Goal: Transaction & Acquisition: Download file/media

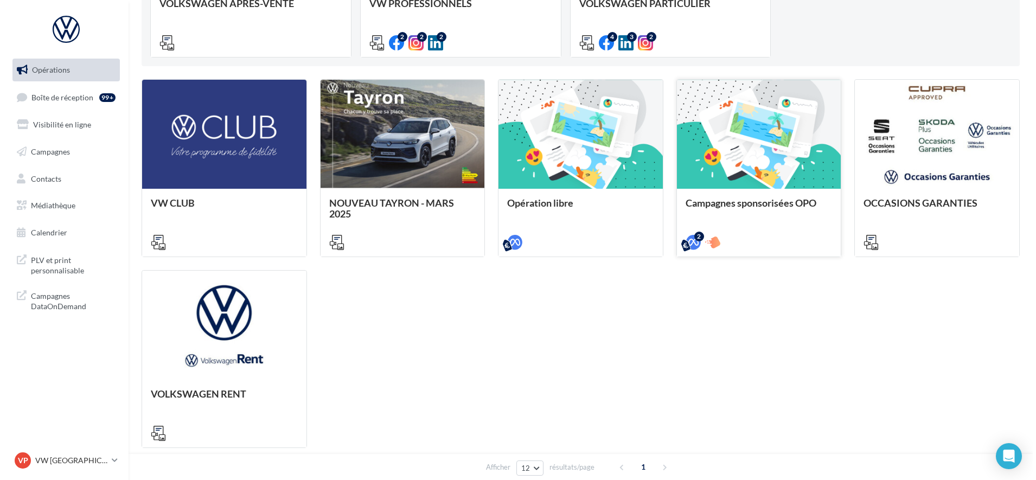
scroll to position [271, 0]
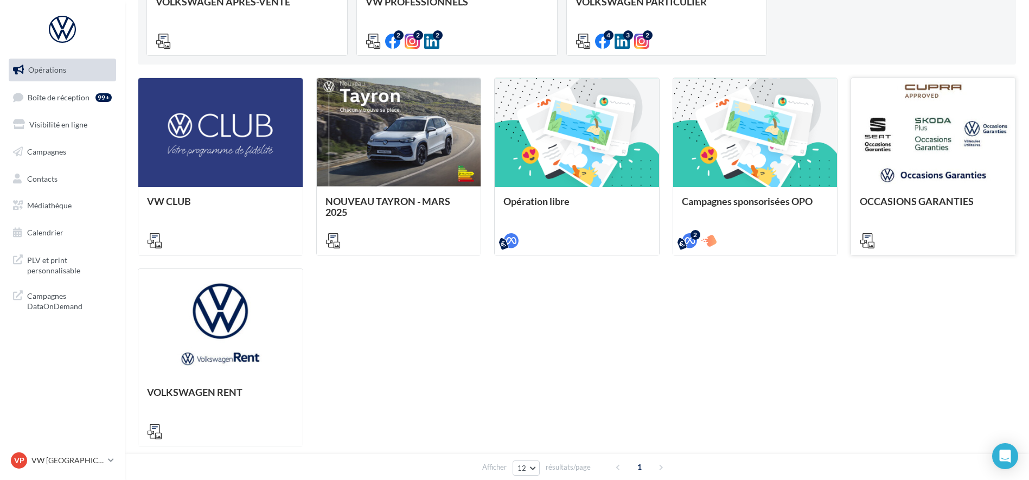
click at [939, 150] on div at bounding box center [933, 133] width 164 height 110
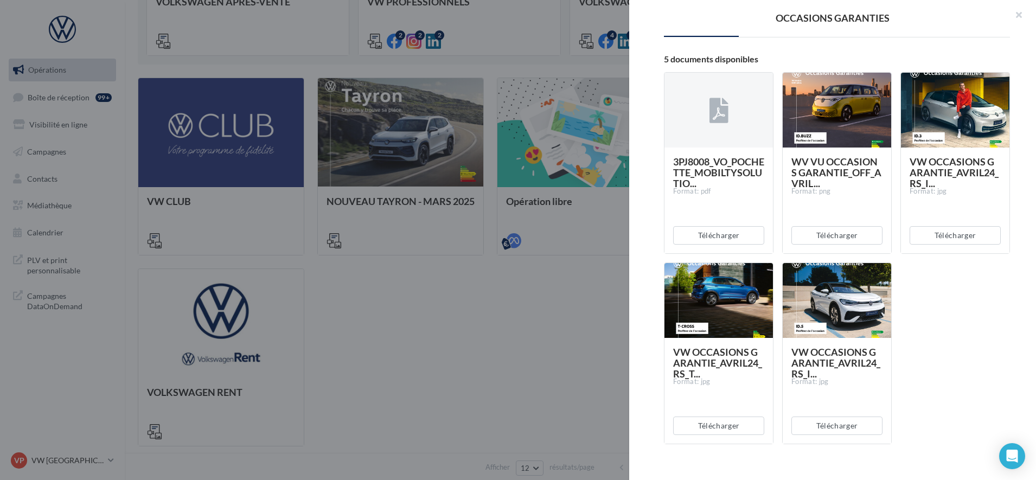
scroll to position [169, 0]
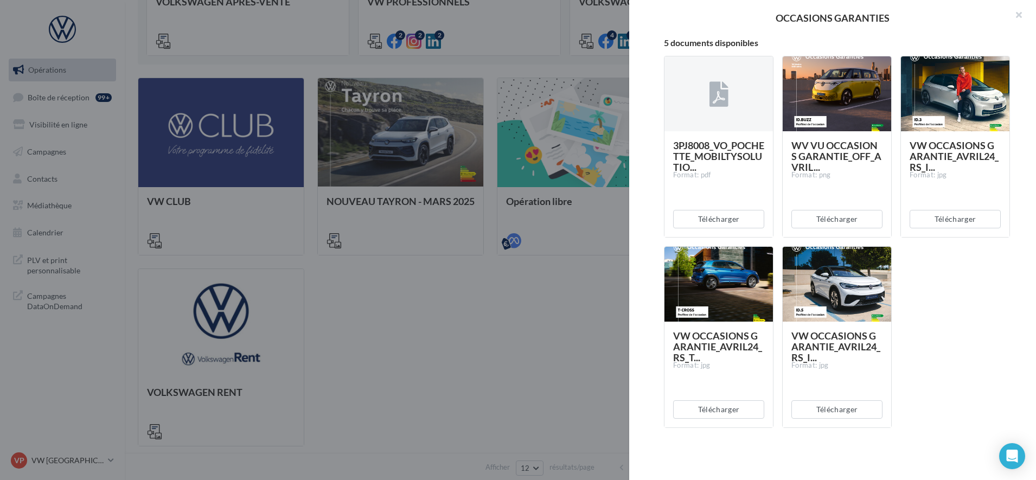
click at [699, 294] on div at bounding box center [719, 285] width 109 height 76
click at [826, 416] on button "Télécharger" at bounding box center [837, 409] width 91 height 18
click at [710, 413] on button "Télécharger" at bounding box center [718, 409] width 91 height 18
click at [740, 435] on div "3PJ8008_VO_POCHETTE_MOBILTYSOLUTIO... Format: pdf Télécharger WV VU OCCASIONS G…" at bounding box center [841, 246] width 355 height 398
click at [822, 411] on button "Télécharger" at bounding box center [837, 409] width 91 height 18
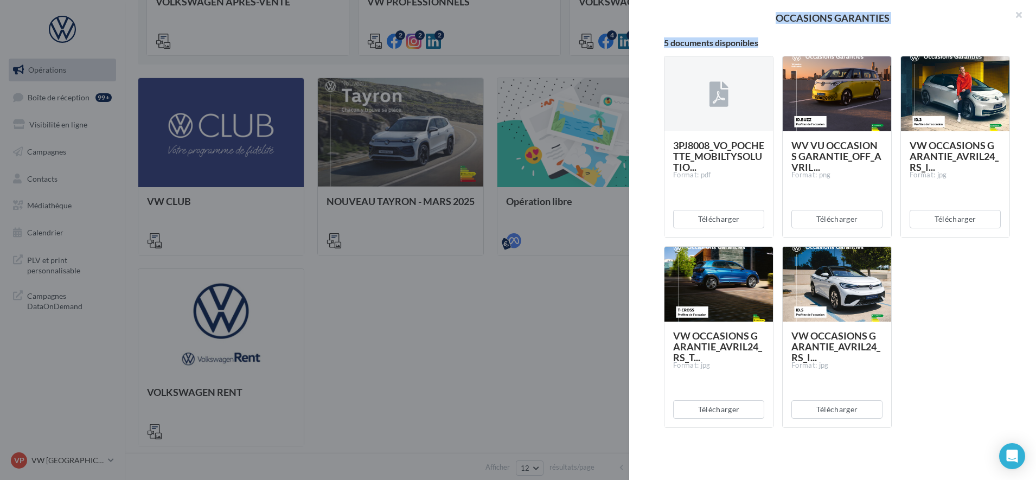
click at [628, 220] on div at bounding box center [518, 240] width 1036 height 480
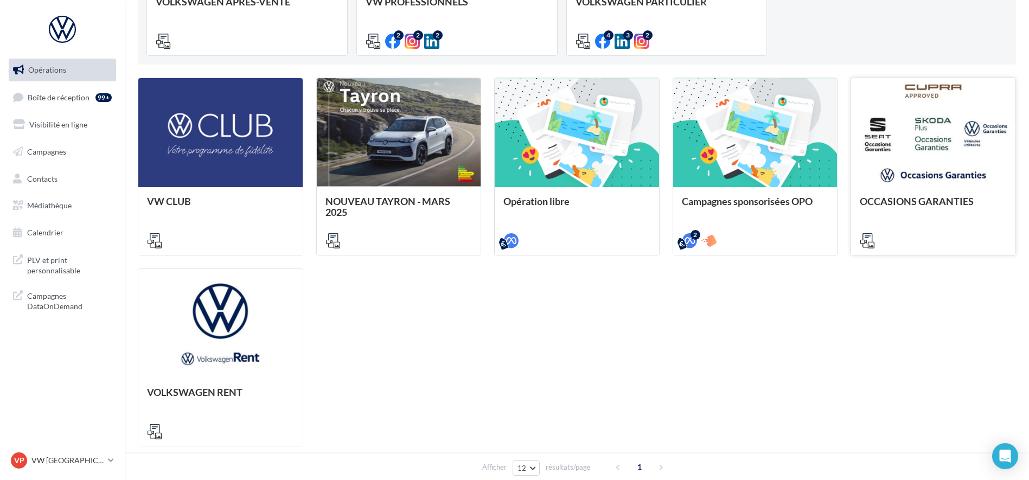
click at [902, 146] on div at bounding box center [933, 133] width 164 height 110
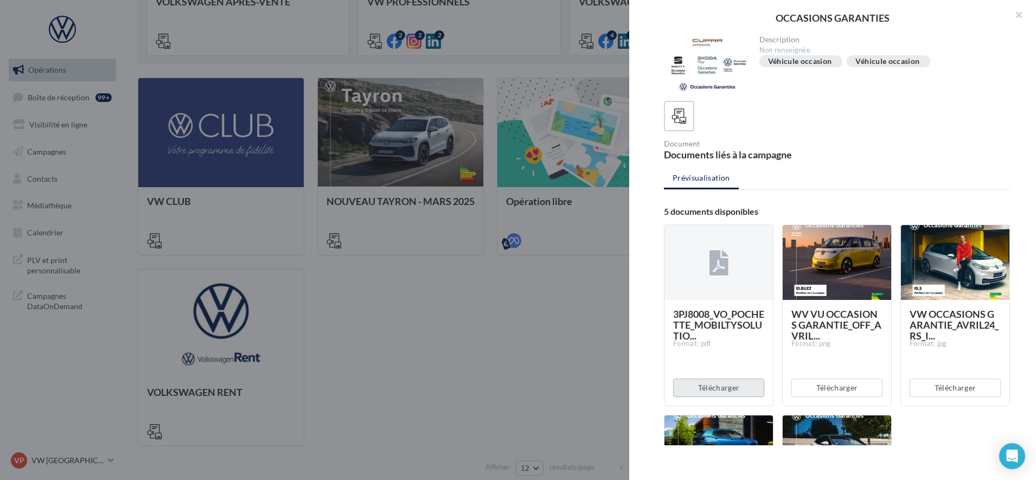
click at [705, 393] on button "Télécharger" at bounding box center [718, 388] width 91 height 18
click at [976, 393] on button "Télécharger" at bounding box center [955, 388] width 91 height 18
